Goal: Transaction & Acquisition: Purchase product/service

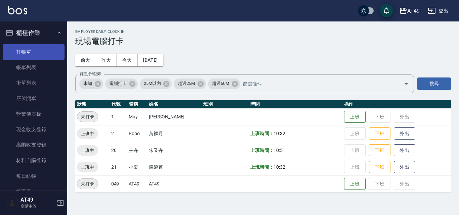
click at [35, 48] on link "打帳單" at bounding box center [34, 51] width 62 height 15
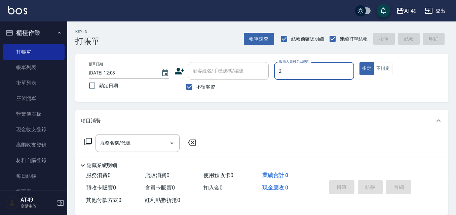
type input "2"
type button "true"
type input "Bobo-2"
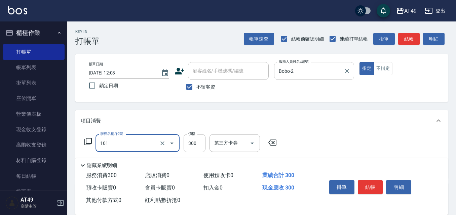
type input "一般洗髮(101)"
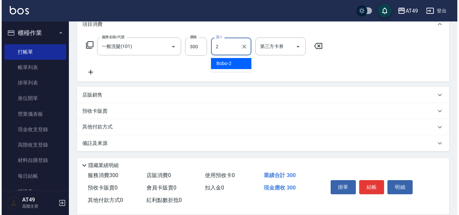
scroll to position [97, 0]
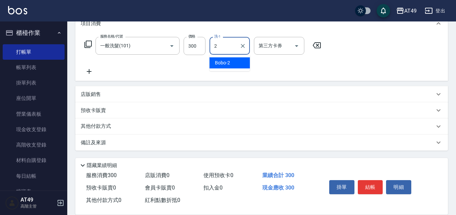
type input "Bobo-2"
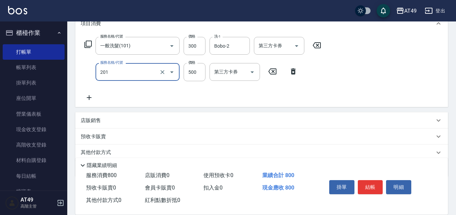
type input "精緻剪髮(201)"
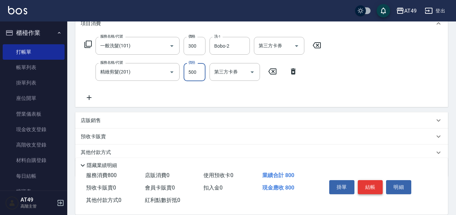
click at [368, 188] on button "結帳" at bounding box center [370, 187] width 25 height 14
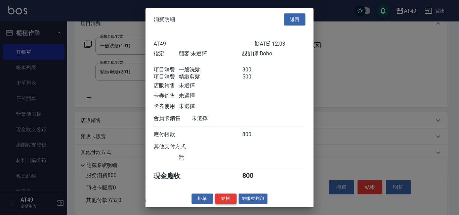
click at [228, 203] on button "結帳" at bounding box center [226, 199] width 22 height 10
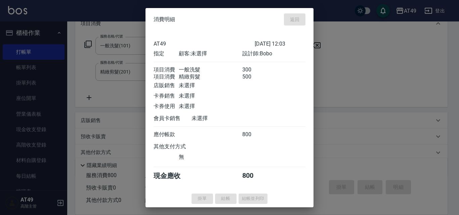
type input "[DATE] 12:04"
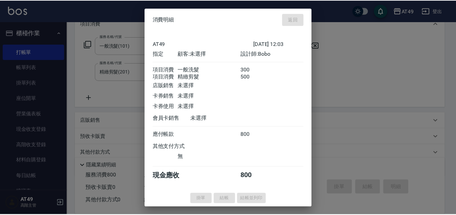
scroll to position [0, 0]
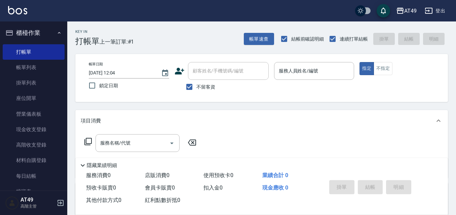
click at [292, 88] on div "帳單日期 [DATE] 12:04 鎖定日期 顧客姓名/手機號碼/編號 顧客姓名/手機號碼/編號 不留客資 服務人員姓名/編號 服務人員姓名/編號 指定 不指定" at bounding box center [261, 78] width 356 height 32
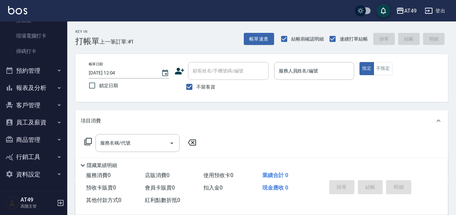
scroll to position [172, 0]
click at [33, 84] on button "報表及分析" at bounding box center [34, 87] width 62 height 17
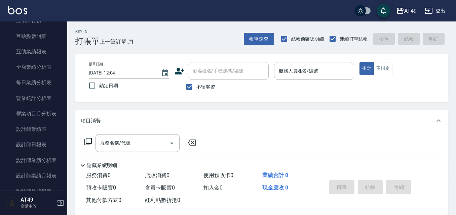
scroll to position [373, 0]
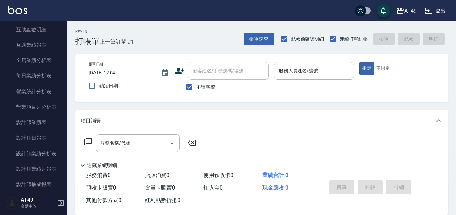
click at [191, 96] on div "帳單日期 [DATE] 12:04 鎖定日期 顧客姓名/手機號碼/編號 顧客姓名/手機號碼/編號 不留客資 服務人員姓名/編號 服務人員姓名/編號 指定 不指定" at bounding box center [261, 78] width 372 height 48
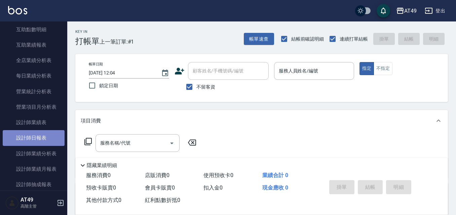
click at [34, 133] on link "設計師日報表" at bounding box center [34, 137] width 62 height 15
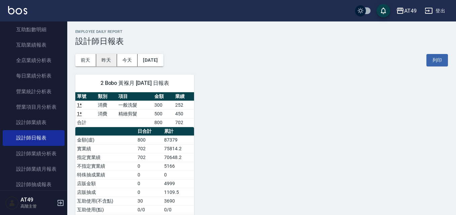
click at [105, 57] on button "昨天" at bounding box center [106, 60] width 21 height 12
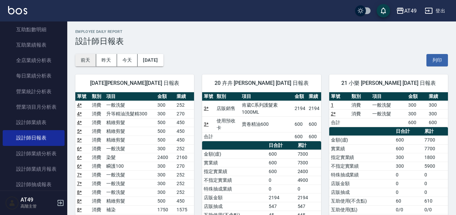
click at [86, 59] on button "前天" at bounding box center [85, 60] width 21 height 12
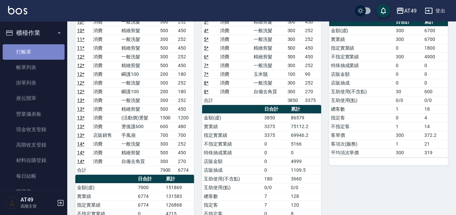
click at [41, 51] on link "打帳單" at bounding box center [34, 51] width 62 height 15
